Goal: Register for event/course

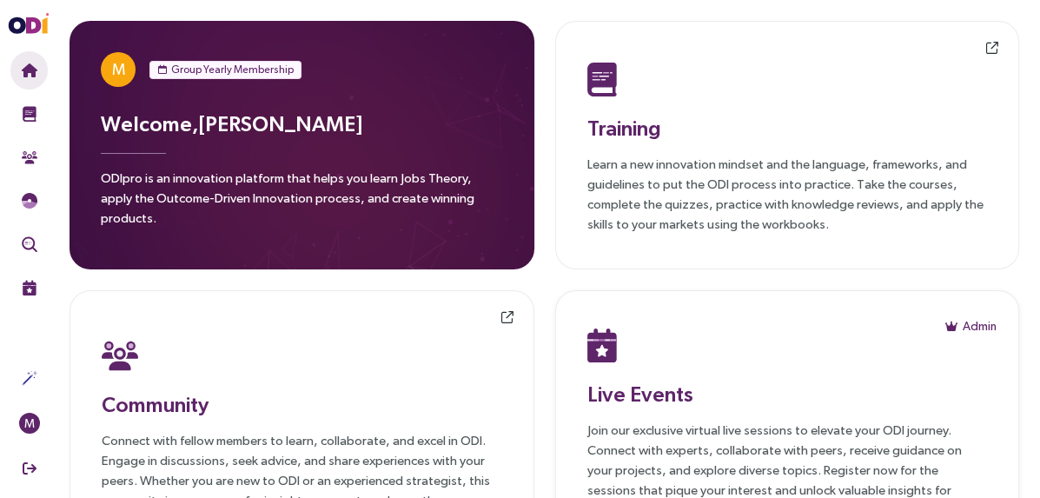
click at [616, 355] on div "Live Events Join our exclusive virtual live sessions to elevate your ODI journe…" at bounding box center [787, 420] width 401 height 197
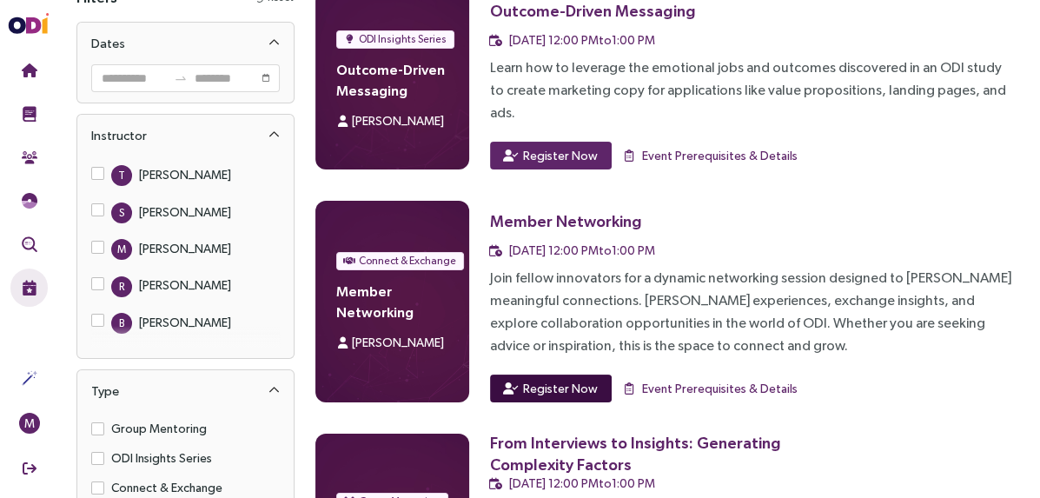
scroll to position [96, 0]
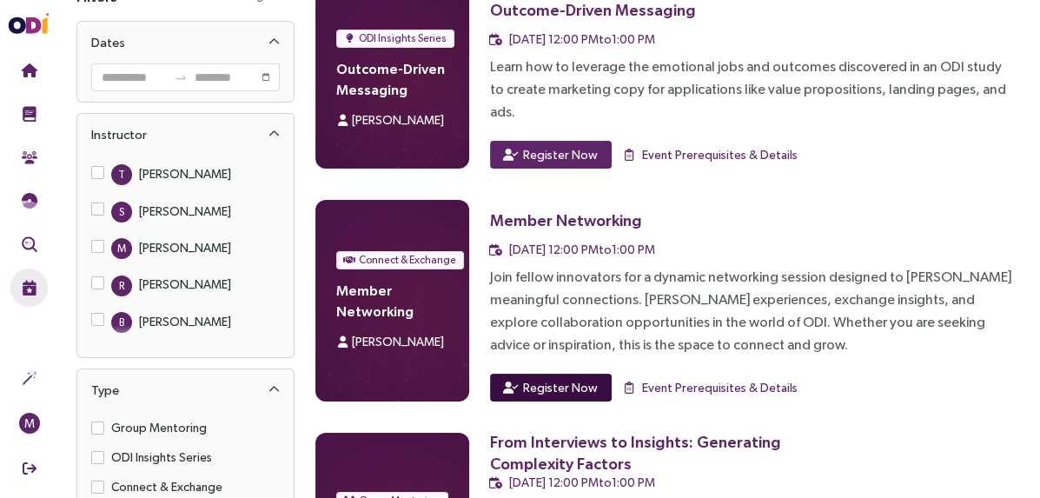
click at [580, 355] on span "Register Now" at bounding box center [560, 387] width 75 height 19
click at [591, 355] on span "Register Now" at bounding box center [560, 387] width 75 height 19
click at [602, 209] on div "Member Networking" at bounding box center [566, 220] width 152 height 22
click at [451, 306] on div "Connect & Exchange Member Networking [PERSON_NAME]" at bounding box center [391, 301] width 153 height 202
click at [561, 242] on span "[DATE] 12:00 PM to 1:00 PM" at bounding box center [582, 249] width 146 height 14
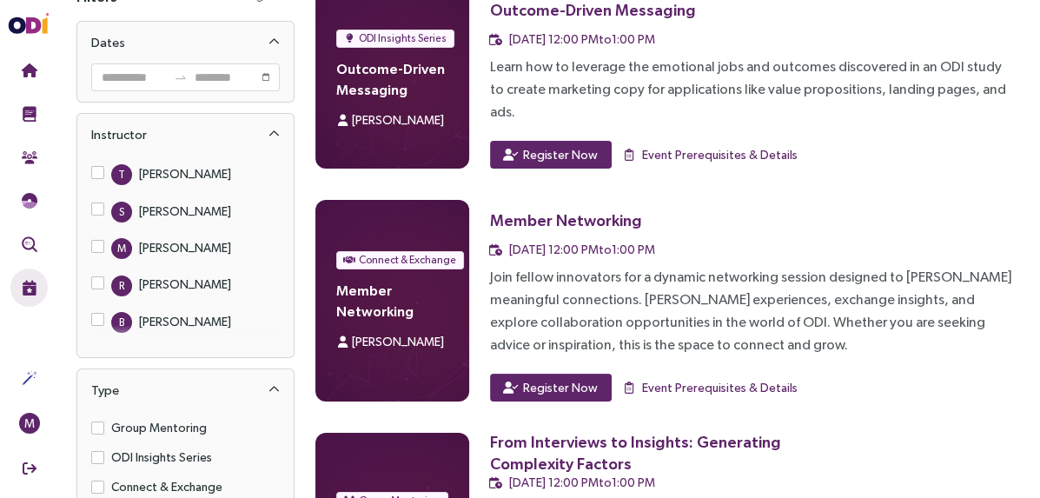
click at [580, 209] on h3 "Member Networking" at bounding box center [647, 220] width 314 height 40
click at [580, 209] on div "Member Networking" at bounding box center [566, 220] width 152 height 22
click at [653, 332] on div "Join fellow innovators for a dynamic networking session designed to [PERSON_NAM…" at bounding box center [751, 311] width 522 height 90
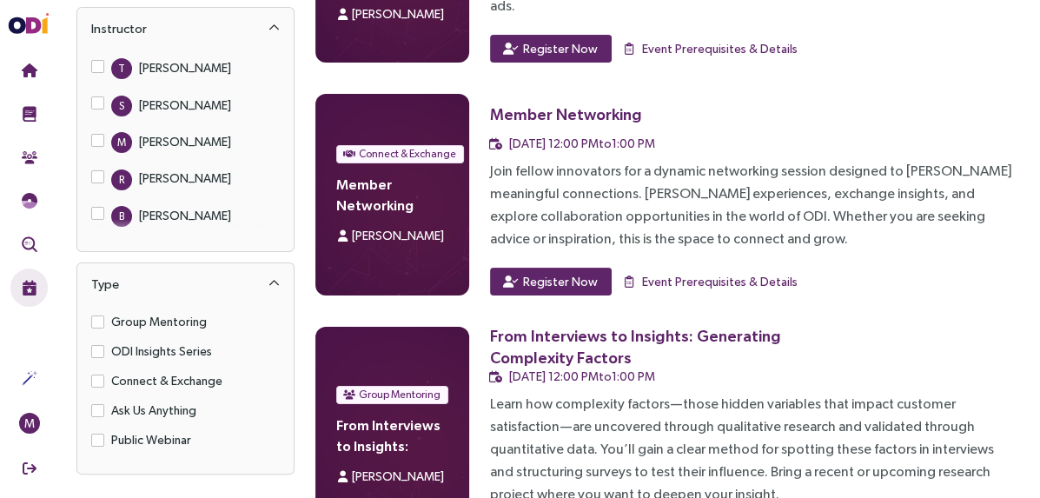
scroll to position [0, 0]
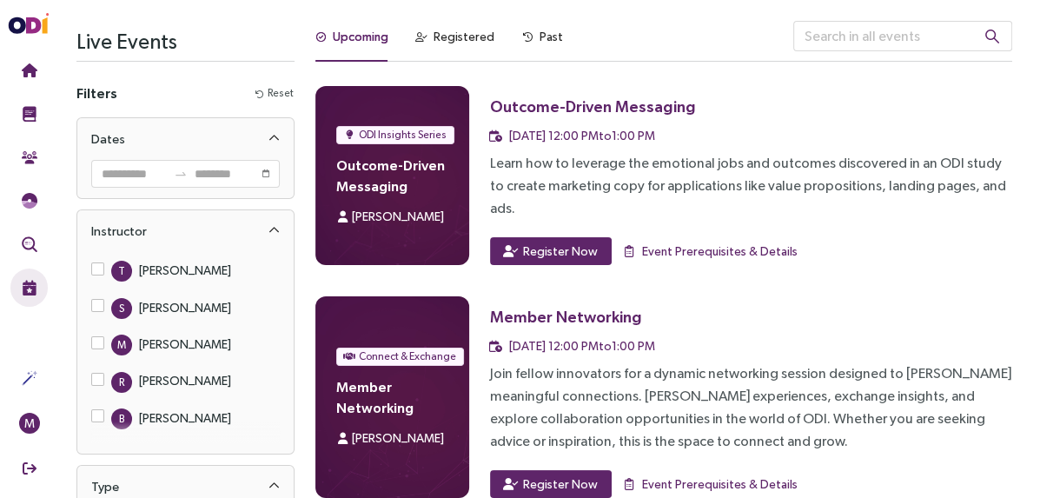
click at [736, 138] on div "[DATE] 12:00 PM to 1:00 PM" at bounding box center [751, 135] width 522 height 19
click at [588, 242] on span "Register Now" at bounding box center [560, 251] width 75 height 19
